Goal: Task Accomplishment & Management: Use online tool/utility

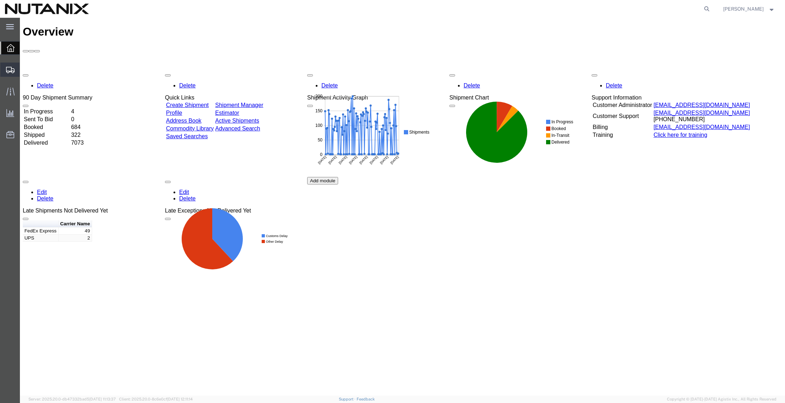
click at [0, 0] on span "Create from Template" at bounding box center [0, 0] width 0 height 0
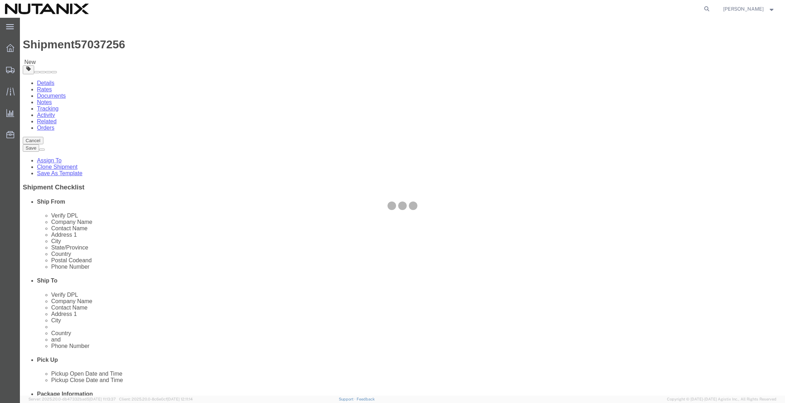
select select "36123"
select select
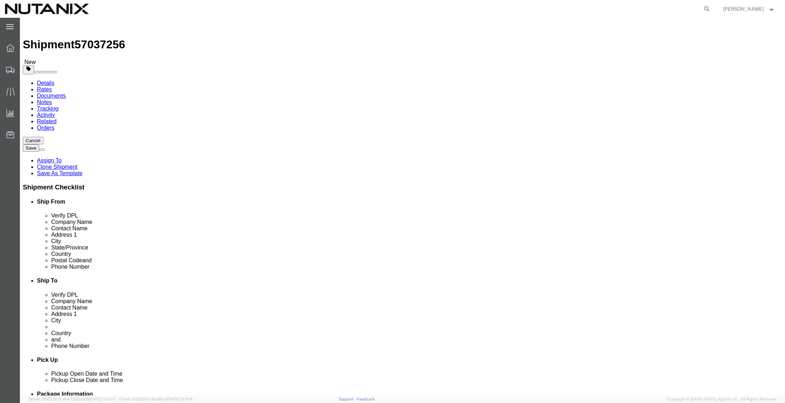
drag, startPoint x: 531, startPoint y: 133, endPoint x: 297, endPoint y: 120, distance: 234.0
click div "Ship From Location Location [GEOGRAPHIC_DATA] - Master My Profile Location [GEO…"
paste input "Apostille Pros"
type input "Apostille Pros"
click p "- Apostille Pros - ([PERSON_NAME]) [STREET_ADDRESS]"
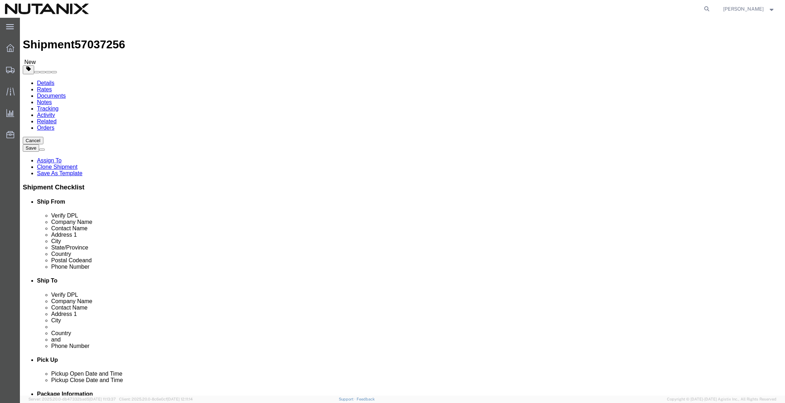
select select
type input "[PERSON_NAME]"
type input "[STREET_ADDRESS]"
type input "Ste. 245-427"
type input "[GEOGRAPHIC_DATA]"
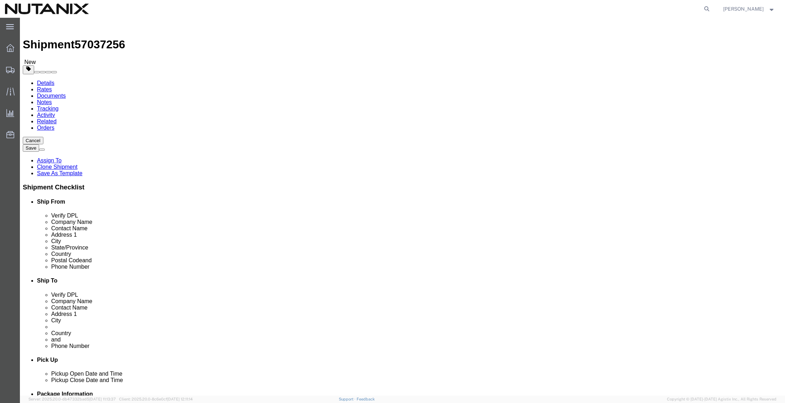
select select "US"
type input "95834"
select select "CA"
type input "Apostille Pros"
drag, startPoint x: 476, startPoint y: 149, endPoint x: 411, endPoint y: 147, distance: 65.1
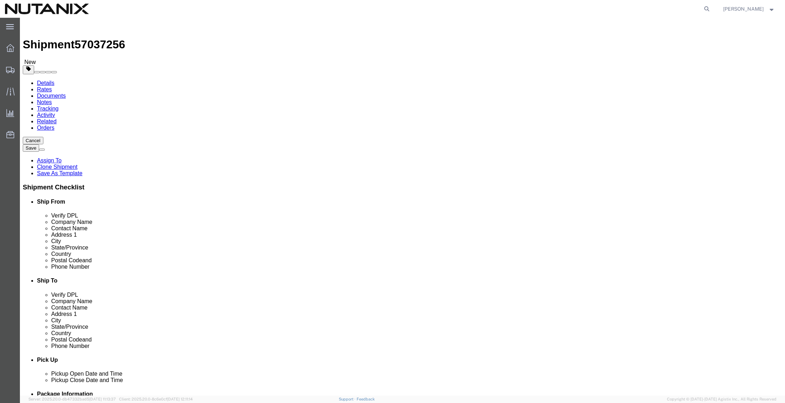
click div "Contact Name [PERSON_NAME]"
click input "text"
paste input "866.338.8687"
type input "8663388687"
click div "Ship From Location Location [GEOGRAPHIC_DATA] - Master My Profile Location [GEO…"
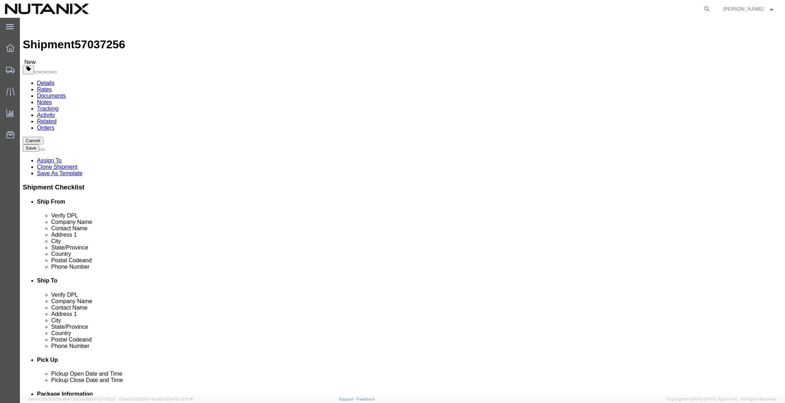
click input "text"
paste input "[PERSON_NAME][EMAIL_ADDRESS][PERSON_NAME][DOMAIN_NAME]"
type input "[PERSON_NAME][EMAIL_ADDRESS][PERSON_NAME][DOMAIN_NAME]"
checkbox input "true"
drag, startPoint x: 506, startPoint y: 256, endPoint x: 277, endPoint y: 260, distance: 229.4
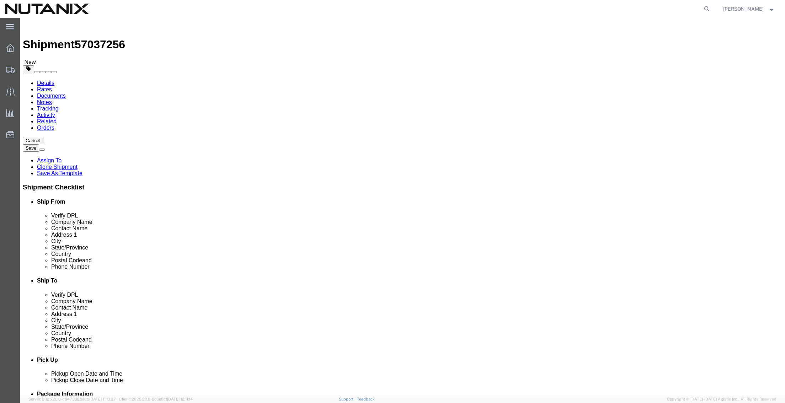
click div "Ship From Location Location [GEOGRAPHIC_DATA] - Master My Profile Location [GEO…"
checkbox input "false"
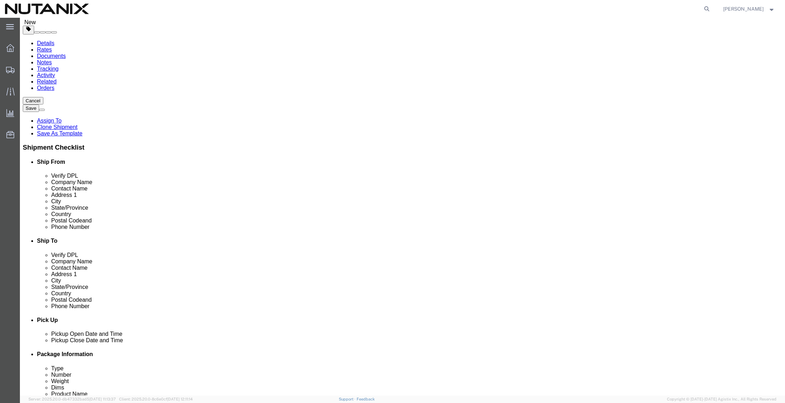
scroll to position [107, 0]
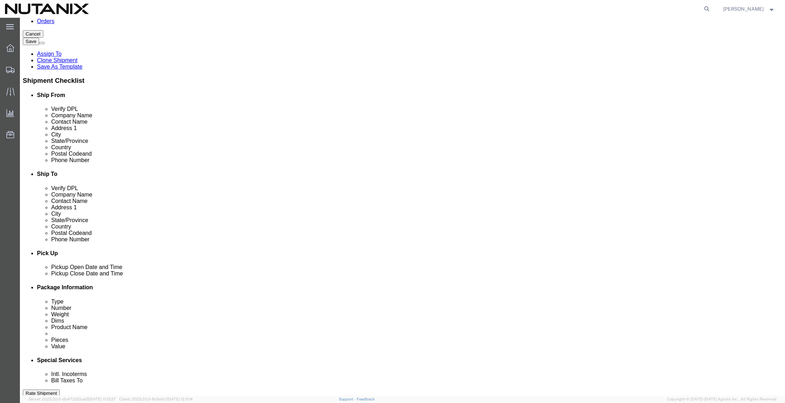
click div "[DATE] 11:24 AM"
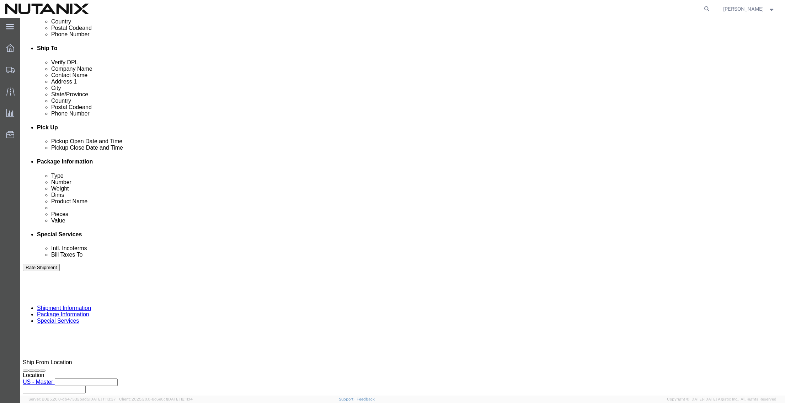
type input "4:00 PM"
click button "Apply"
drag, startPoint x: 384, startPoint y: 204, endPoint x: 334, endPoint y: 204, distance: 50.1
click input "NUTANIX - BOGOTA Bank info"
paste input "Morocco/BV2 - Name change"
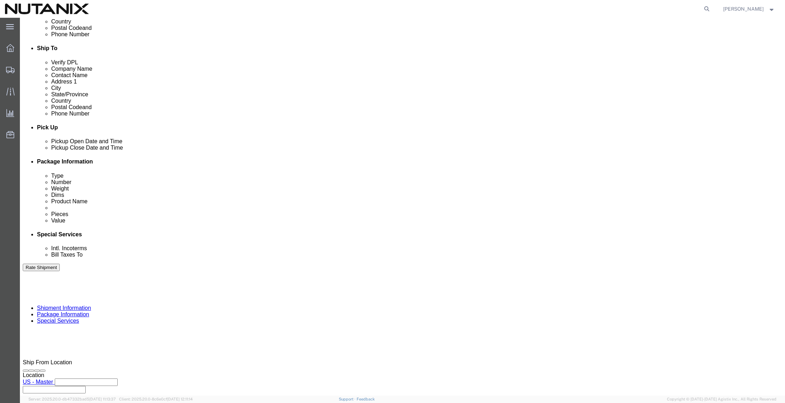
scroll to position [0, 0]
type input "NTNX [GEOGRAPHIC_DATA]/BV2 Name change"
click button "Continue"
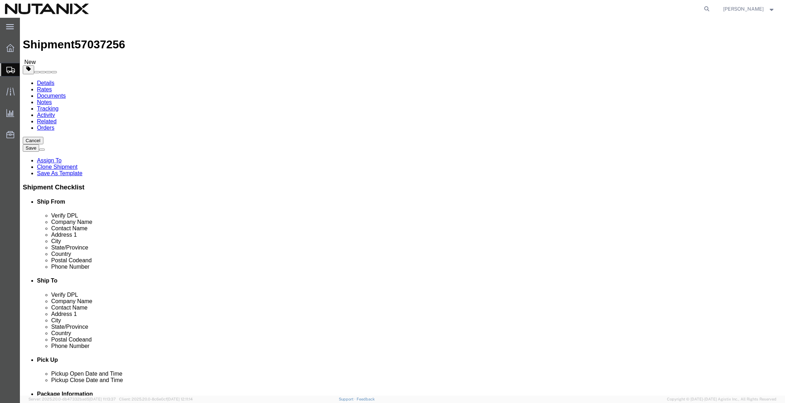
click button "Continue"
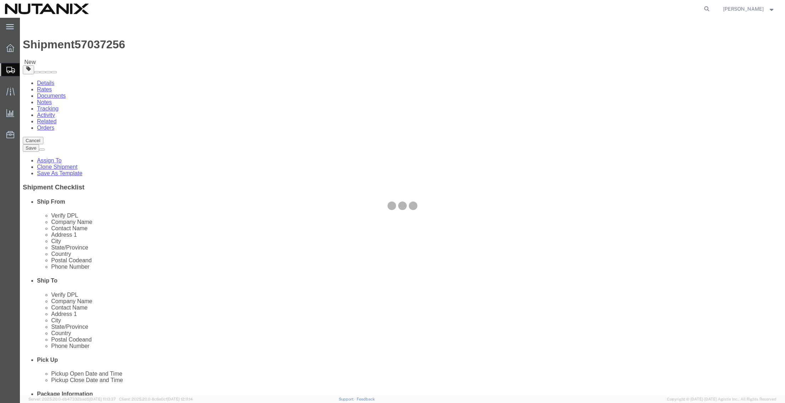
select select
select select "COSTCENTER"
select select "48694"
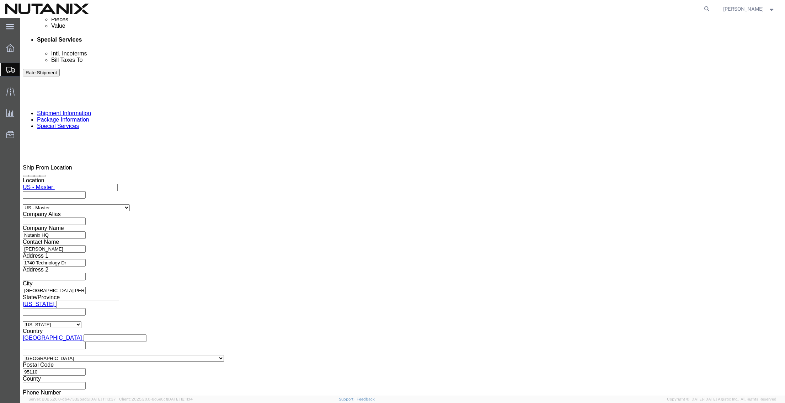
scroll to position [421, 0]
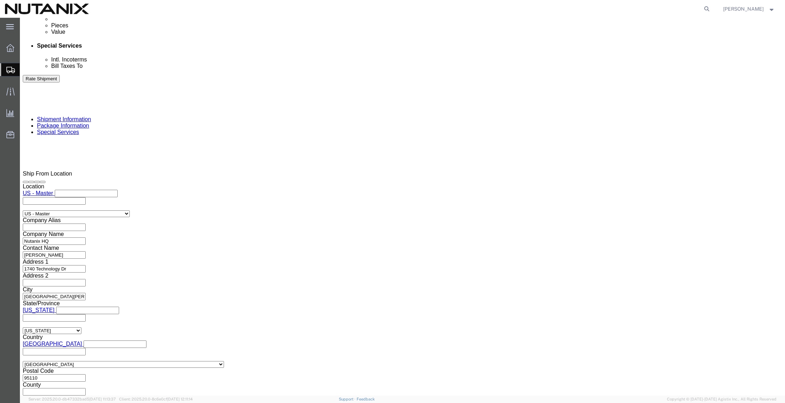
click input "text"
paste input "[PERSON_NAME][EMAIL_ADDRESS][PERSON_NAME][DOMAIN_NAME]"
type input "[PERSON_NAME][EMAIL_ADDRESS][PERSON_NAME][DOMAIN_NAME]"
click button "Rate Shipment"
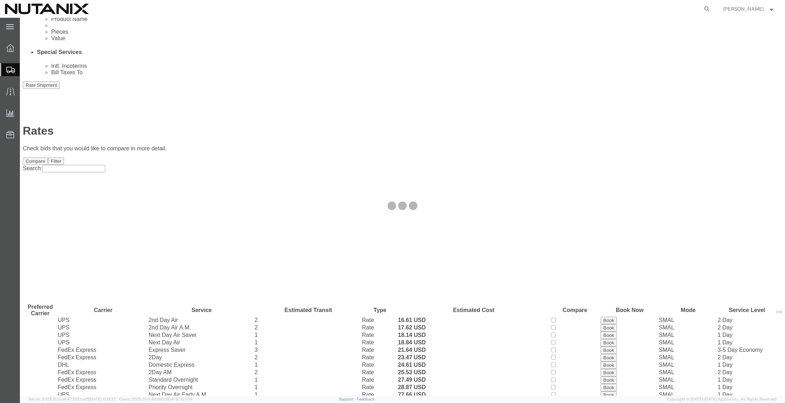
scroll to position [0, 0]
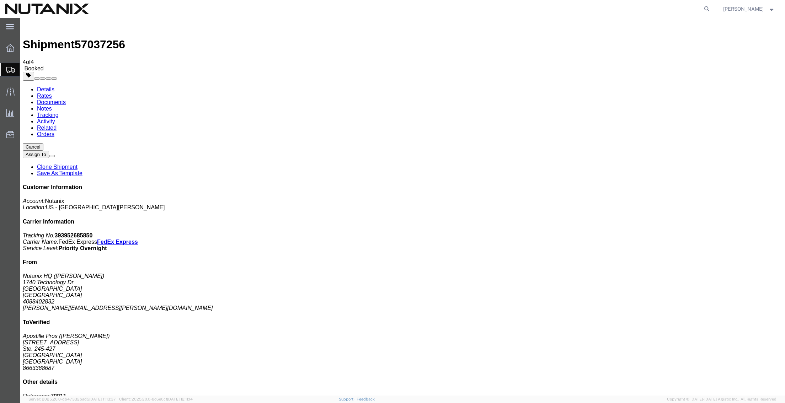
click at [52, 93] on link "Rates" at bounding box center [44, 96] width 15 height 6
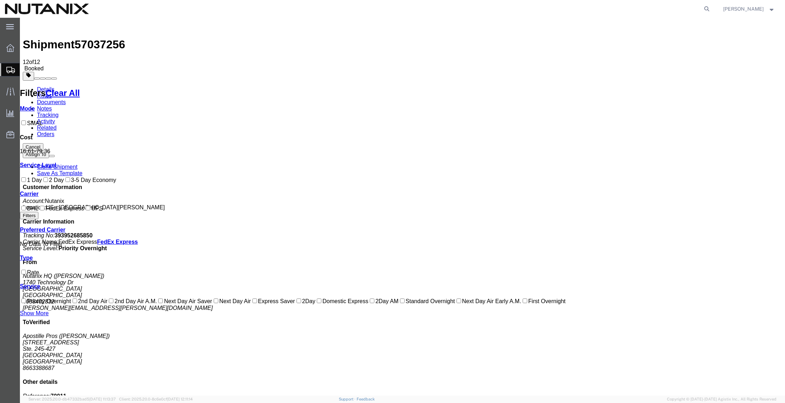
click at [43, 143] on button "Cancel" at bounding box center [33, 146] width 21 height 7
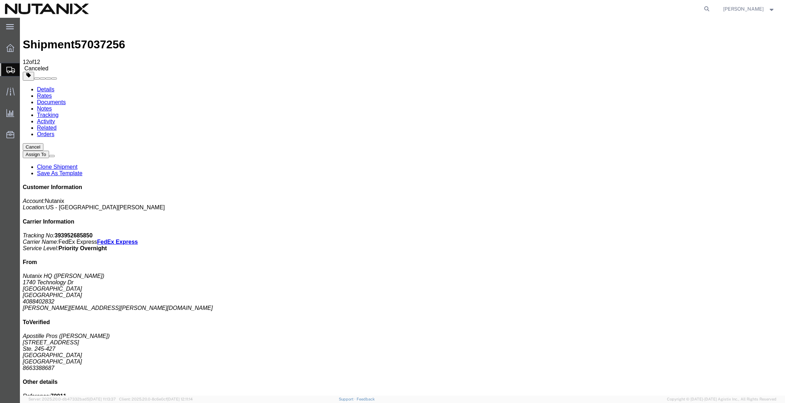
click div
click link "Clone Shipment"
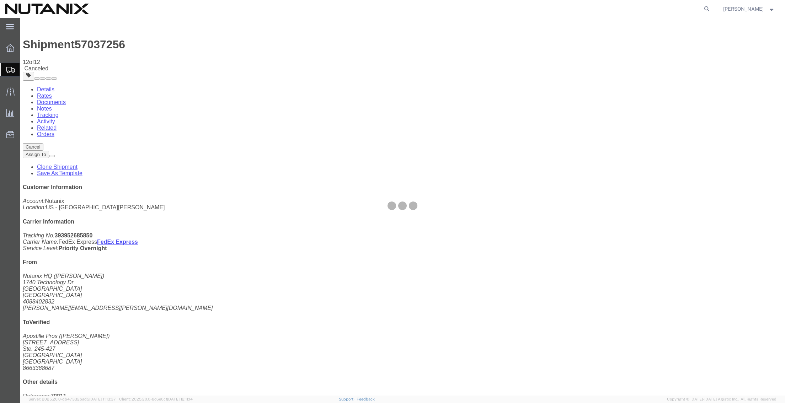
select select "36123"
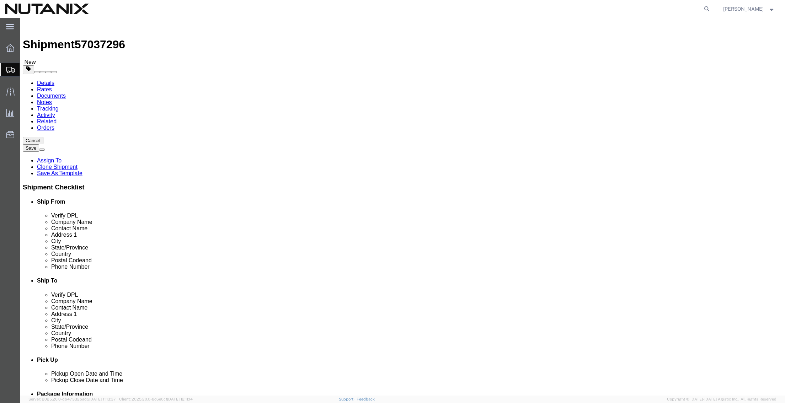
click button "Rate Shipment"
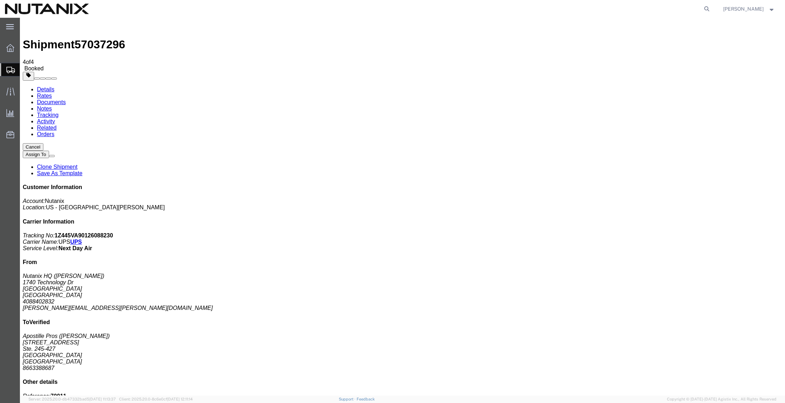
drag, startPoint x: 381, startPoint y: 140, endPoint x: 25, endPoint y: 80, distance: 361.4
